Goal: Task Accomplishment & Management: Use online tool/utility

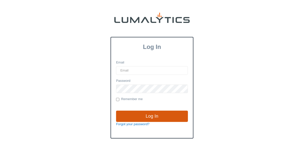
type input "lgray@valleytruckparts.com"
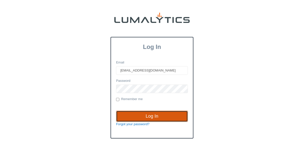
click at [151, 116] on input "Log In" at bounding box center [152, 117] width 72 height 12
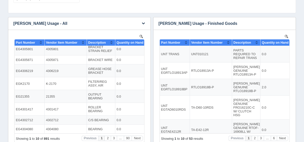
scroll to position [161, 0]
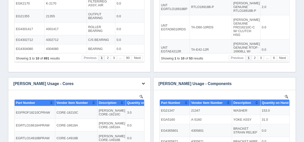
click at [143, 85] on icon "button" at bounding box center [143, 83] width 3 height 3
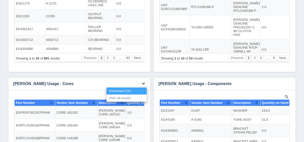
click at [139, 91] on link "Download CSV" at bounding box center [127, 91] width 40 height 7
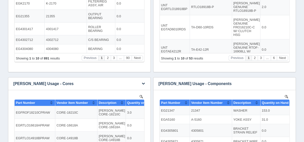
scroll to position [148, 0]
